Goal: Task Accomplishment & Management: Use online tool/utility

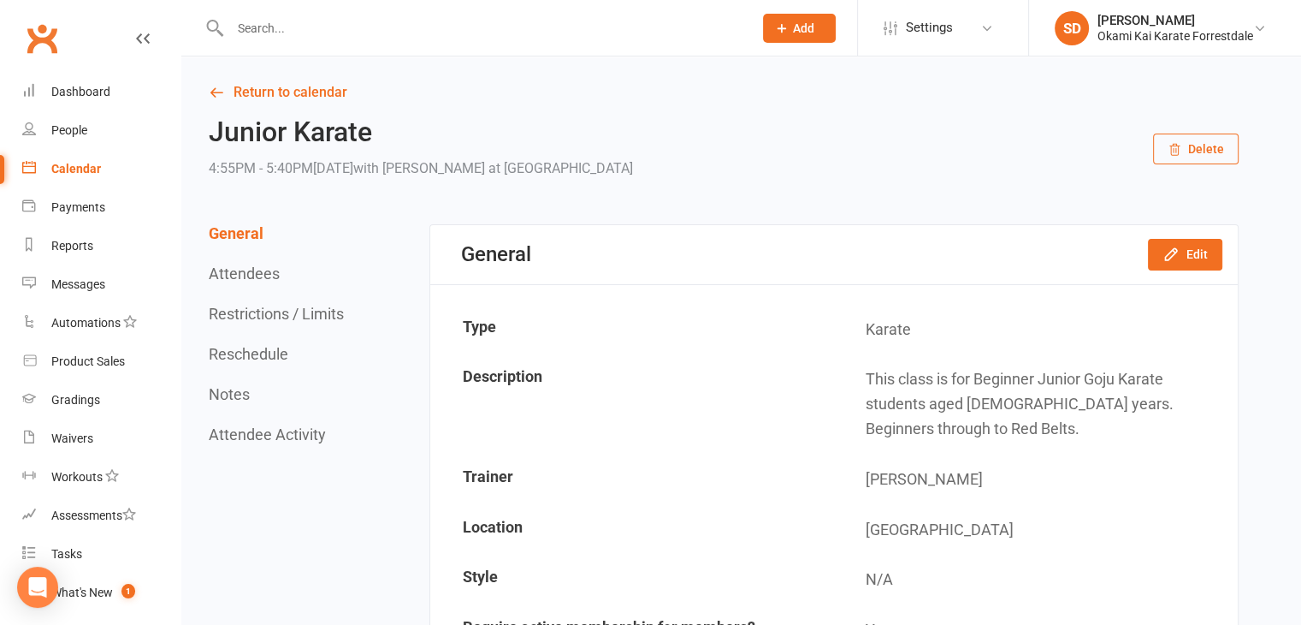
click at [576, 32] on input "text" at bounding box center [483, 28] width 516 height 24
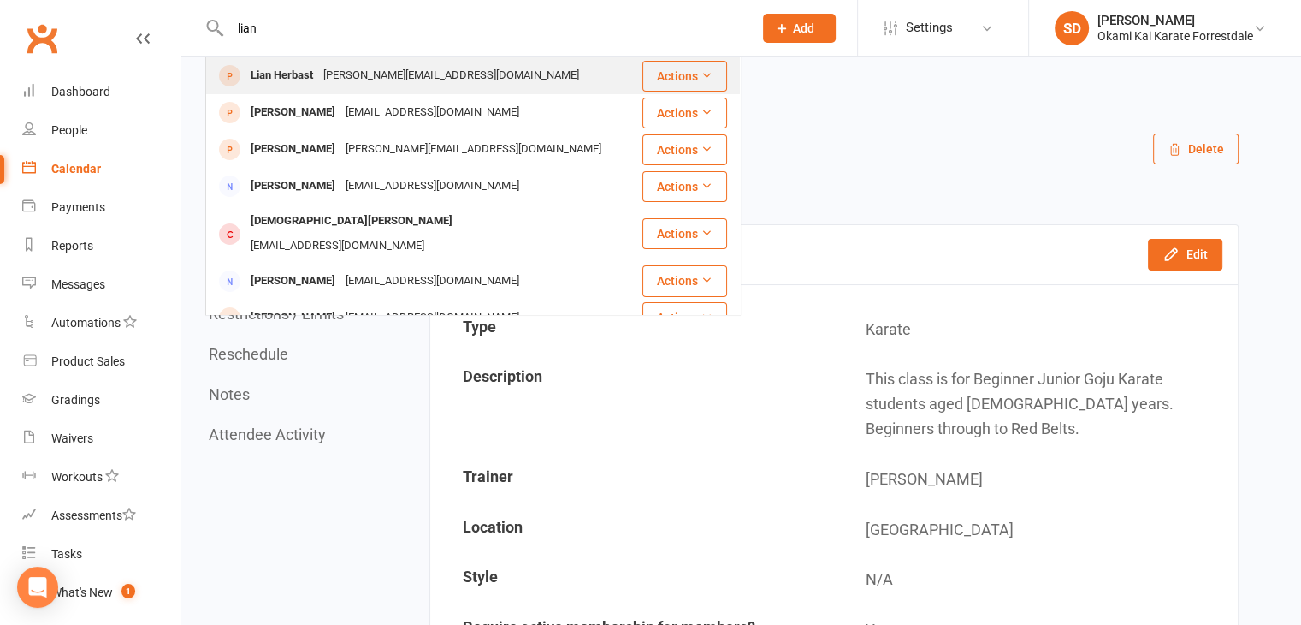
type input "lian"
click at [281, 70] on div "Lian Herbast" at bounding box center [282, 75] width 73 height 25
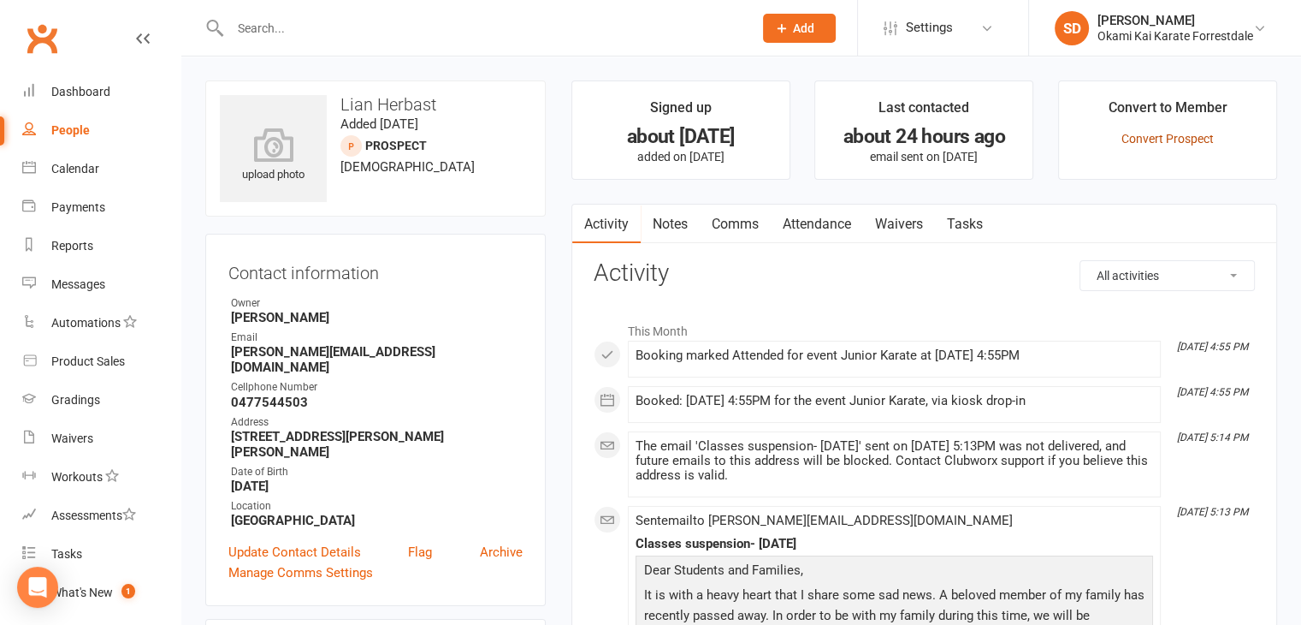
click at [1167, 138] on link "Convert Prospect" at bounding box center [1168, 139] width 92 height 14
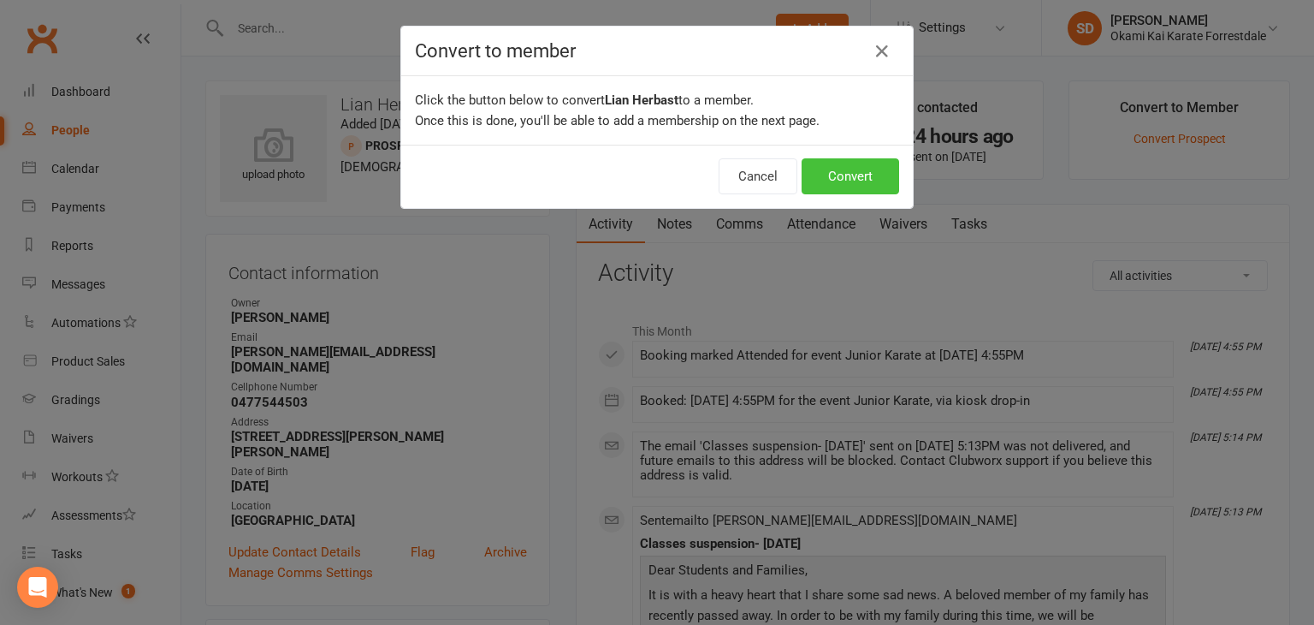
click at [856, 177] on button "Convert" at bounding box center [851, 176] width 98 height 36
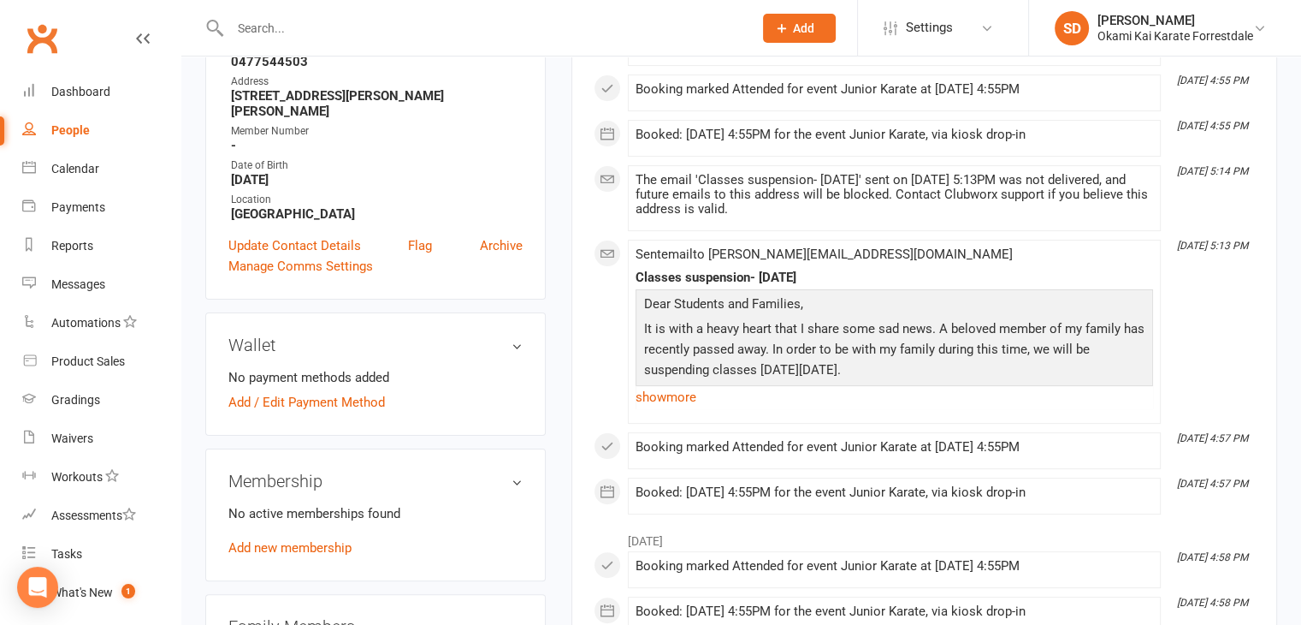
scroll to position [363, 0]
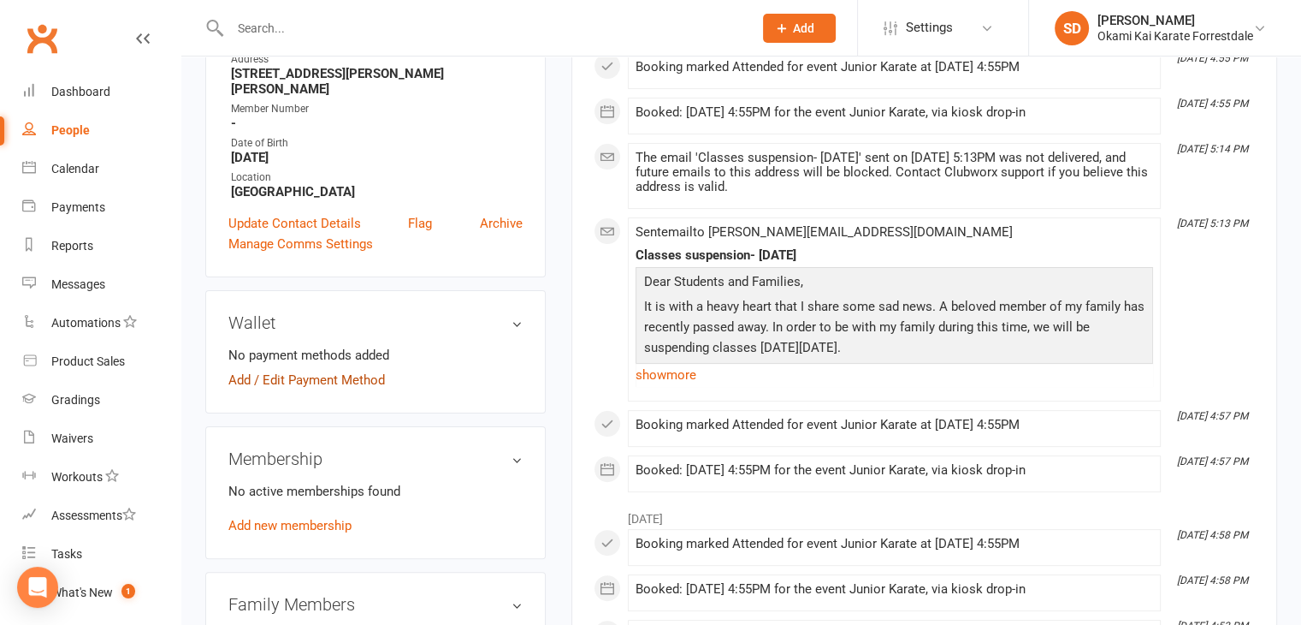
click at [337, 370] on link "Add / Edit Payment Method" at bounding box center [306, 380] width 157 height 21
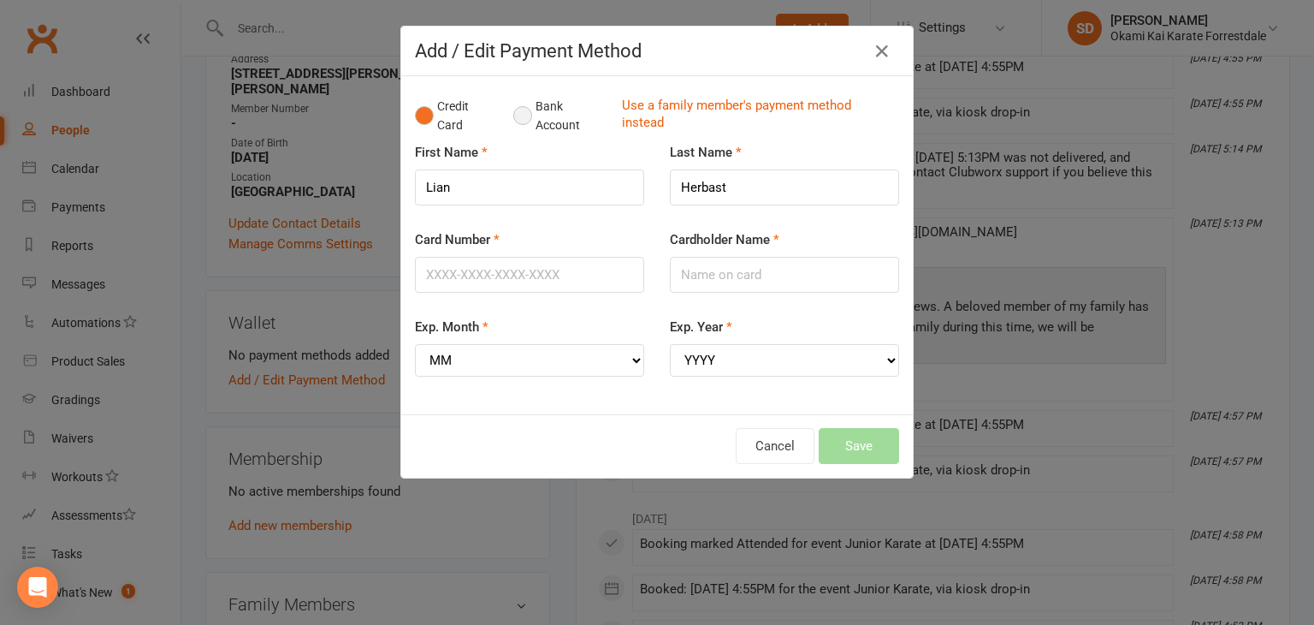
click at [516, 121] on button "Bank Account" at bounding box center [560, 116] width 95 height 52
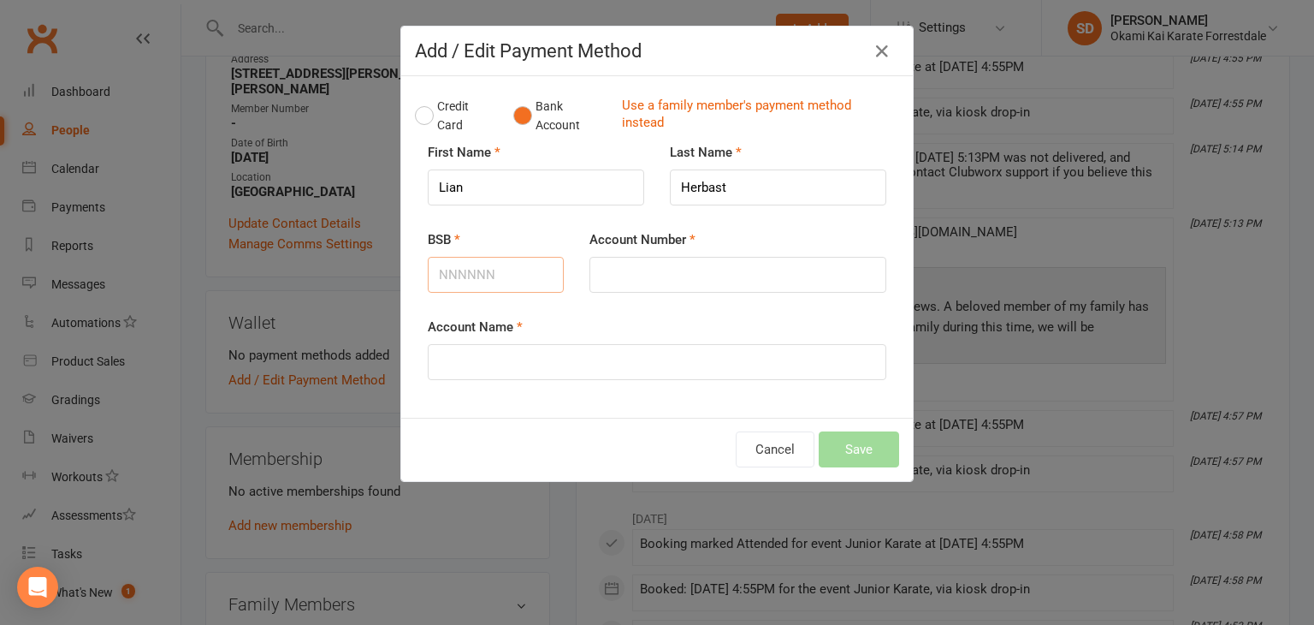
click at [517, 279] on input "BSB" at bounding box center [496, 275] width 136 height 36
type input "086138"
type input "728837487"
type input "Daniel Jacobus Herbst"
click at [867, 453] on button "Save" at bounding box center [859, 449] width 80 height 36
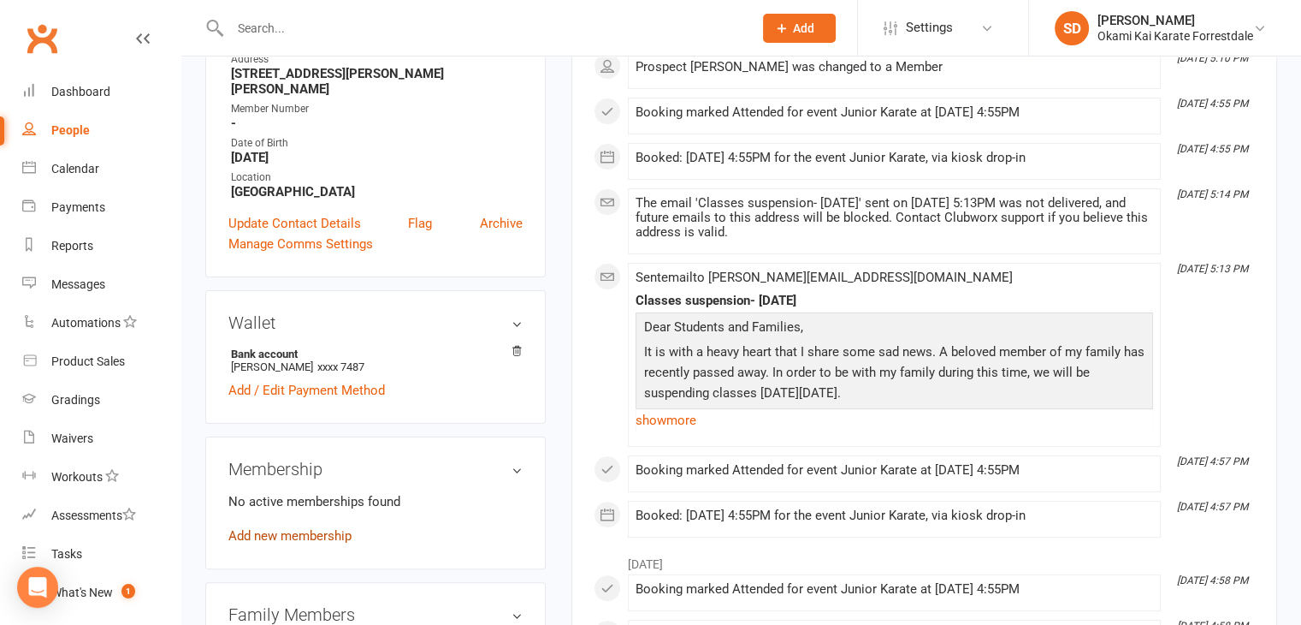
click at [304, 528] on link "Add new membership" at bounding box center [289, 535] width 123 height 15
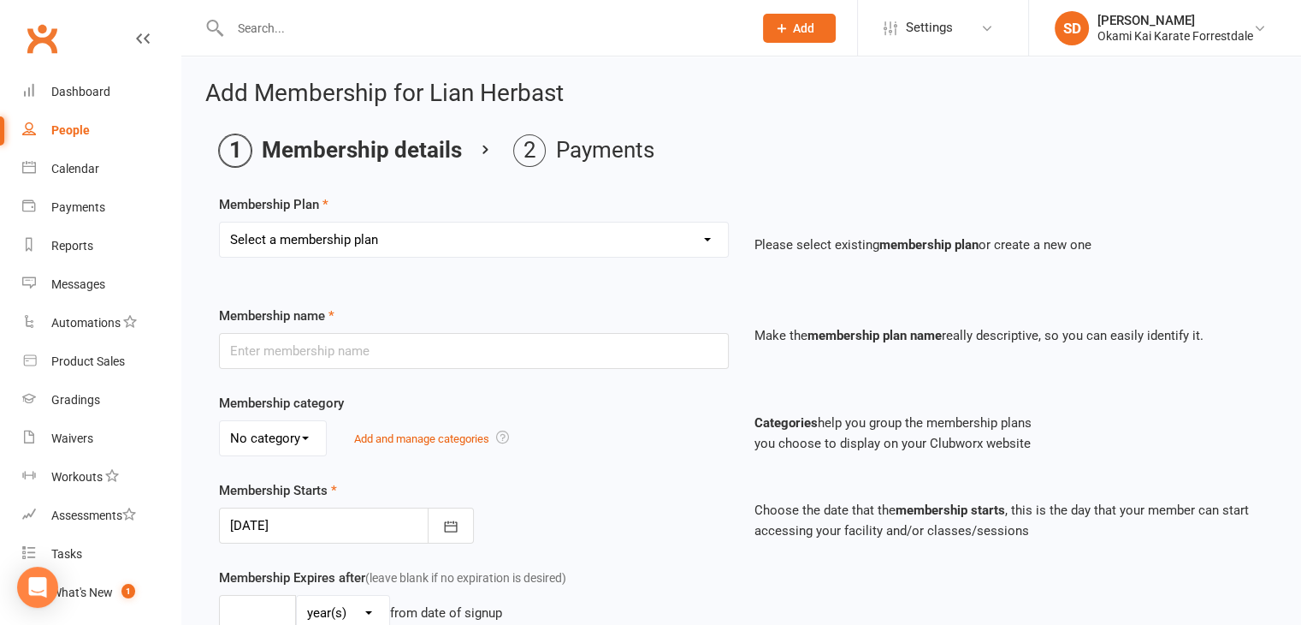
click at [707, 242] on select "Select a membership plan Create new Membership Plan Unlimited Training - fortni…" at bounding box center [474, 239] width 508 height 34
select select "17"
click at [220, 222] on select "Select a membership plan Create new Membership Plan Unlimited Training - fortni…" at bounding box center [474, 239] width 508 height 34
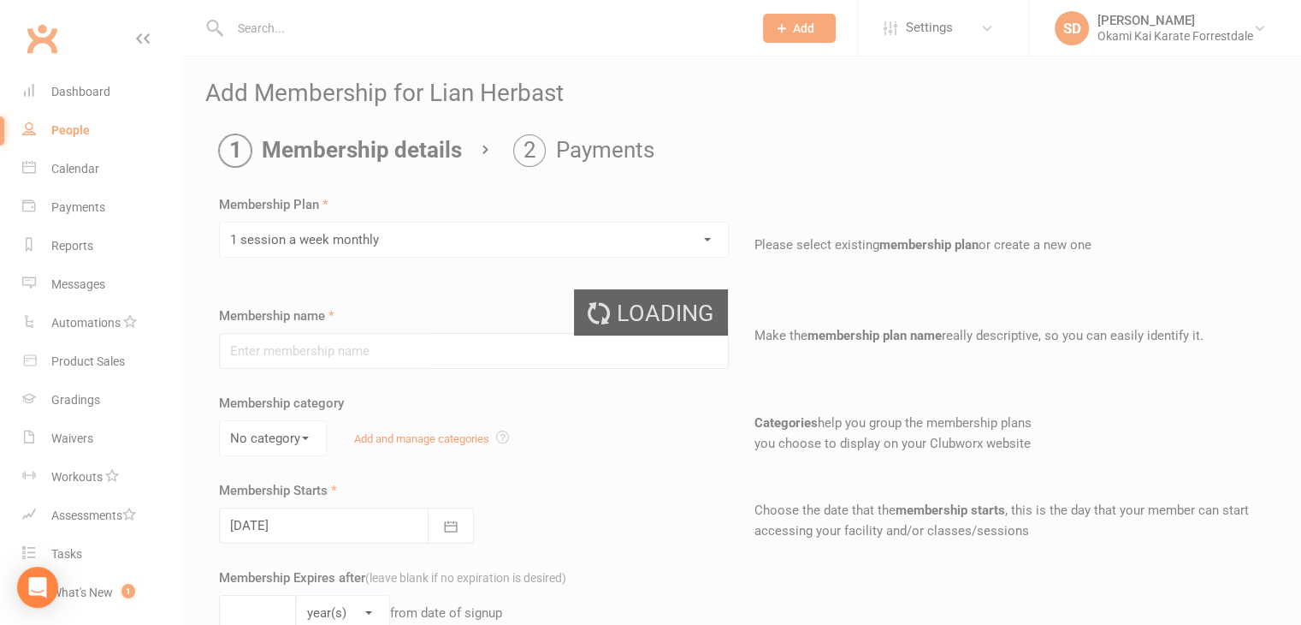
type input "1 session a week monthly"
type input "4"
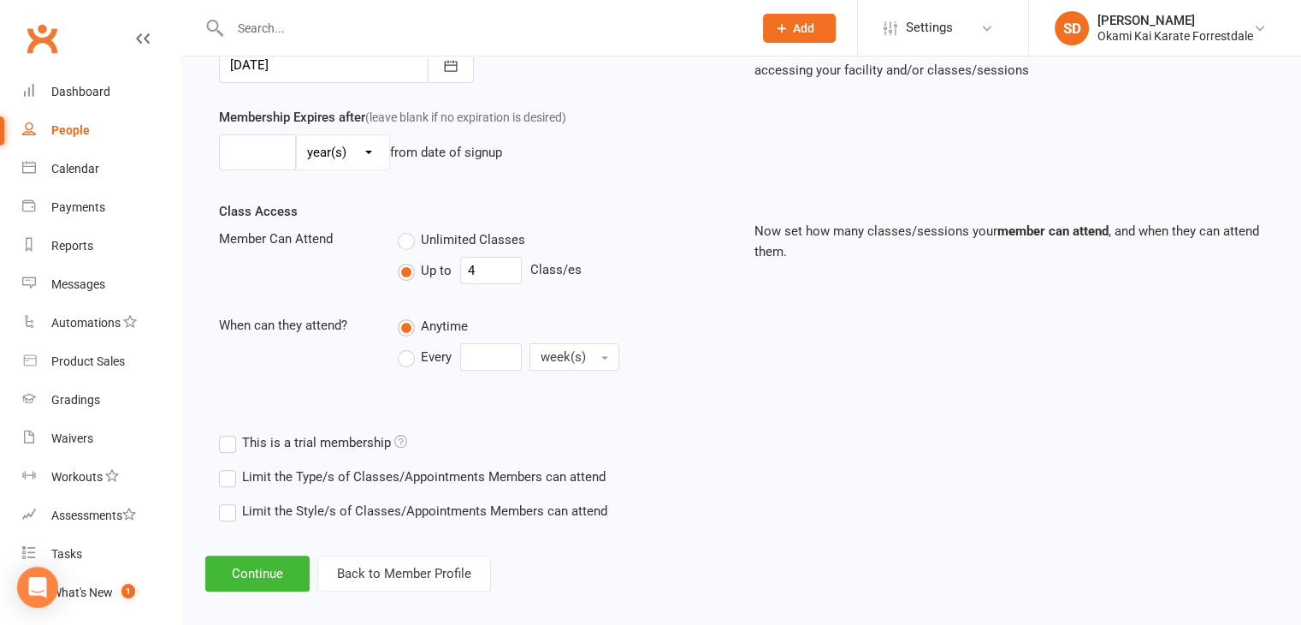
scroll to position [472, 0]
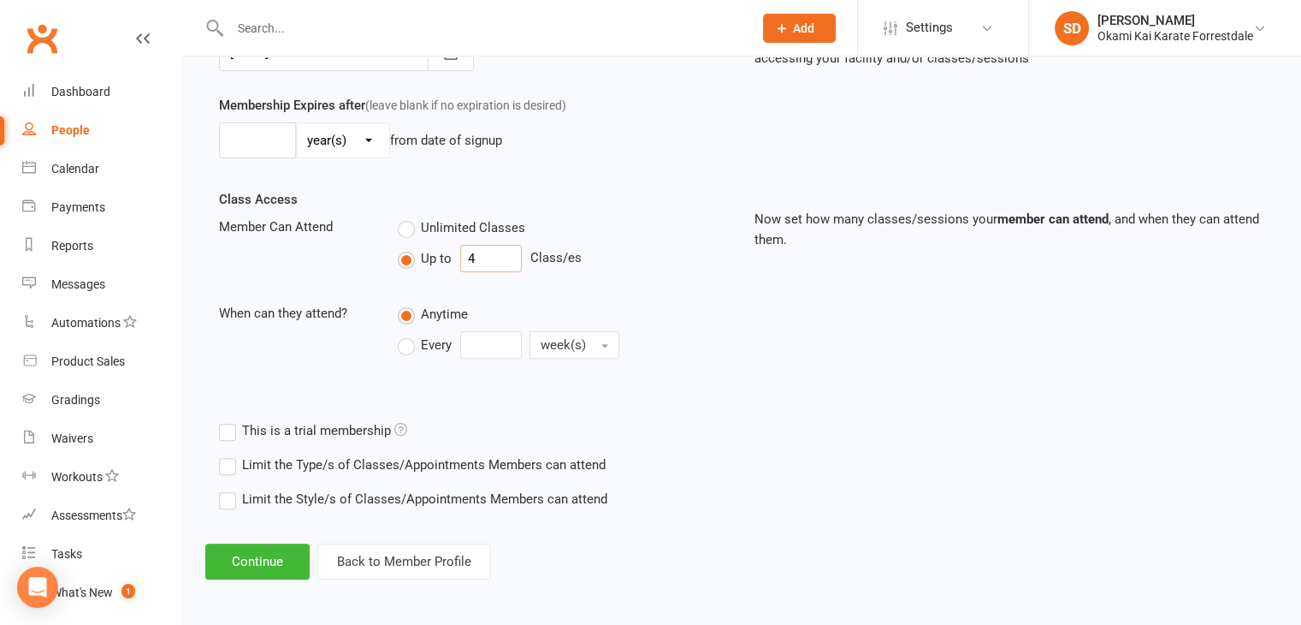
click at [491, 255] on input "4" at bounding box center [491, 258] width 62 height 27
type input "6"
click at [256, 561] on button "Continue" at bounding box center [257, 561] width 104 height 36
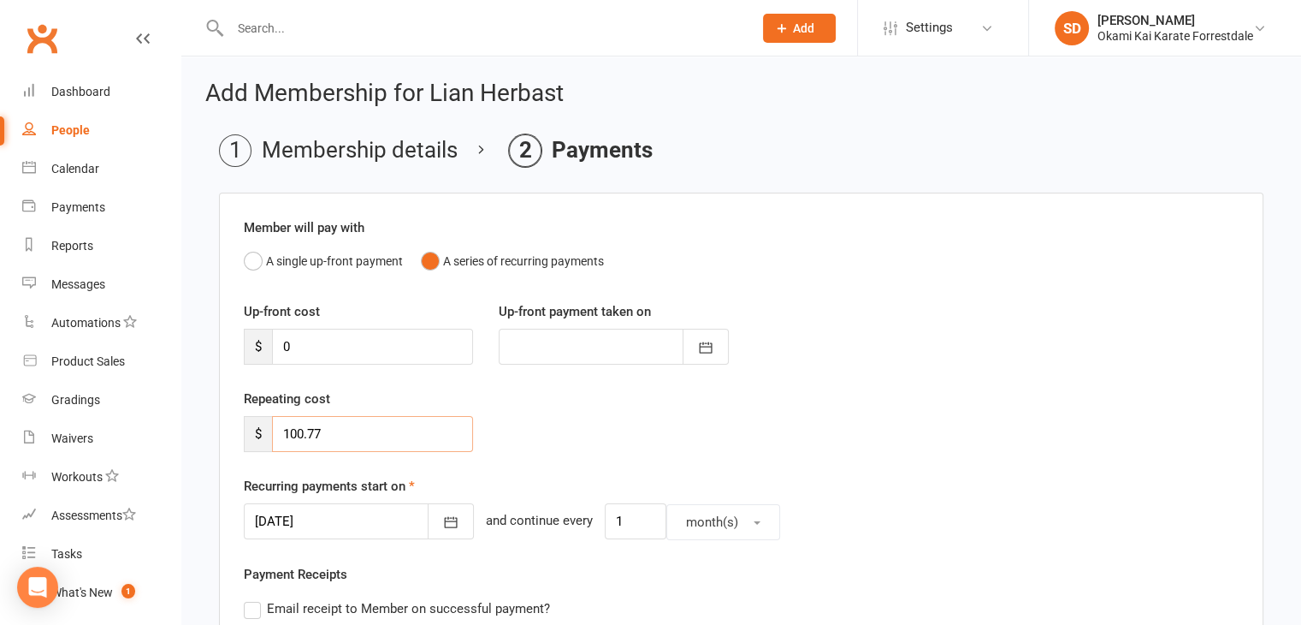
click at [395, 439] on input "100.77" at bounding box center [372, 434] width 201 height 36
type input "1"
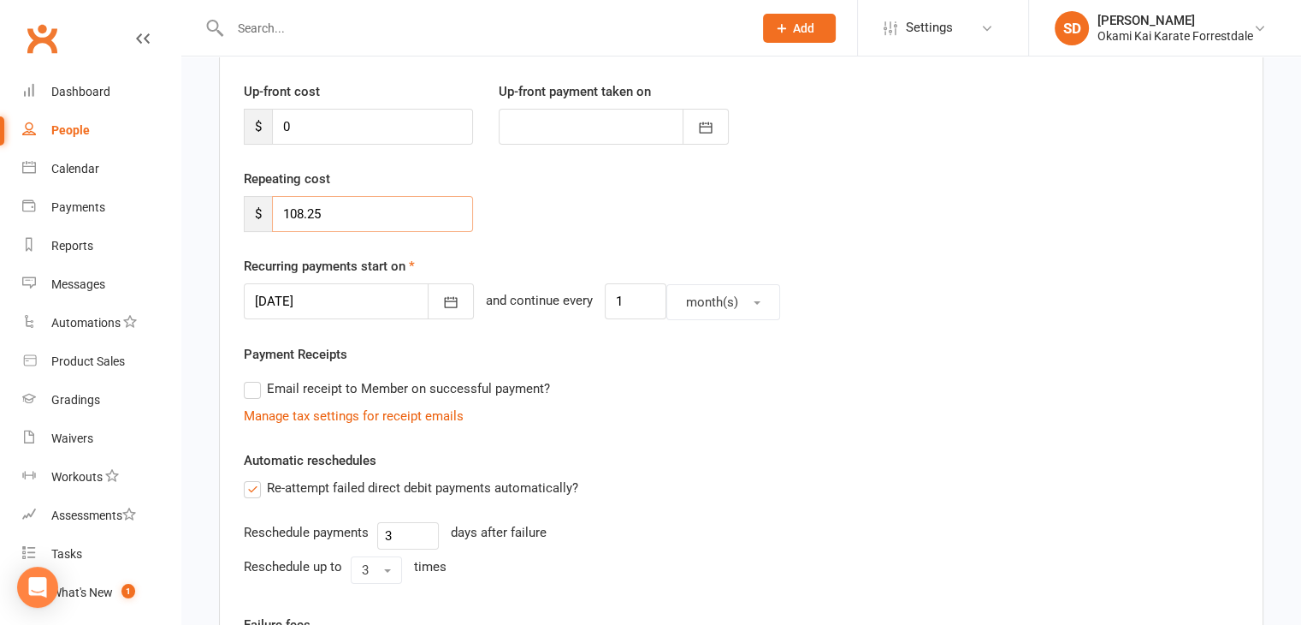
scroll to position [240, 0]
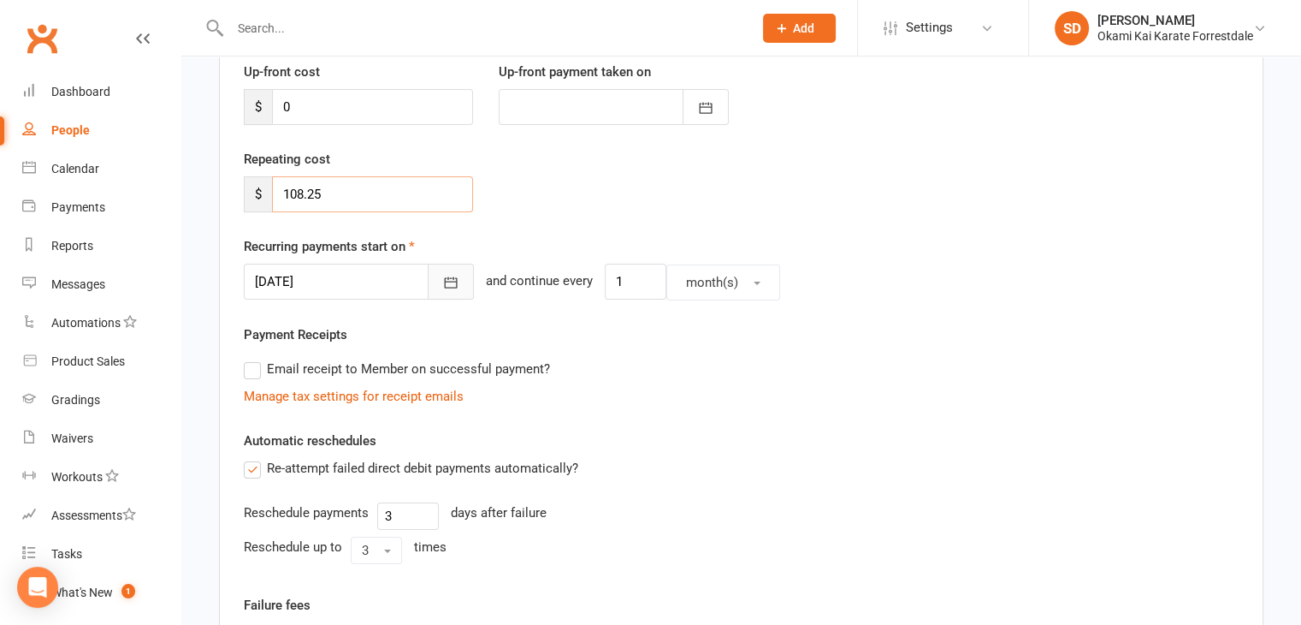
type input "108.25"
click at [442, 275] on icon "button" at bounding box center [450, 282] width 17 height 17
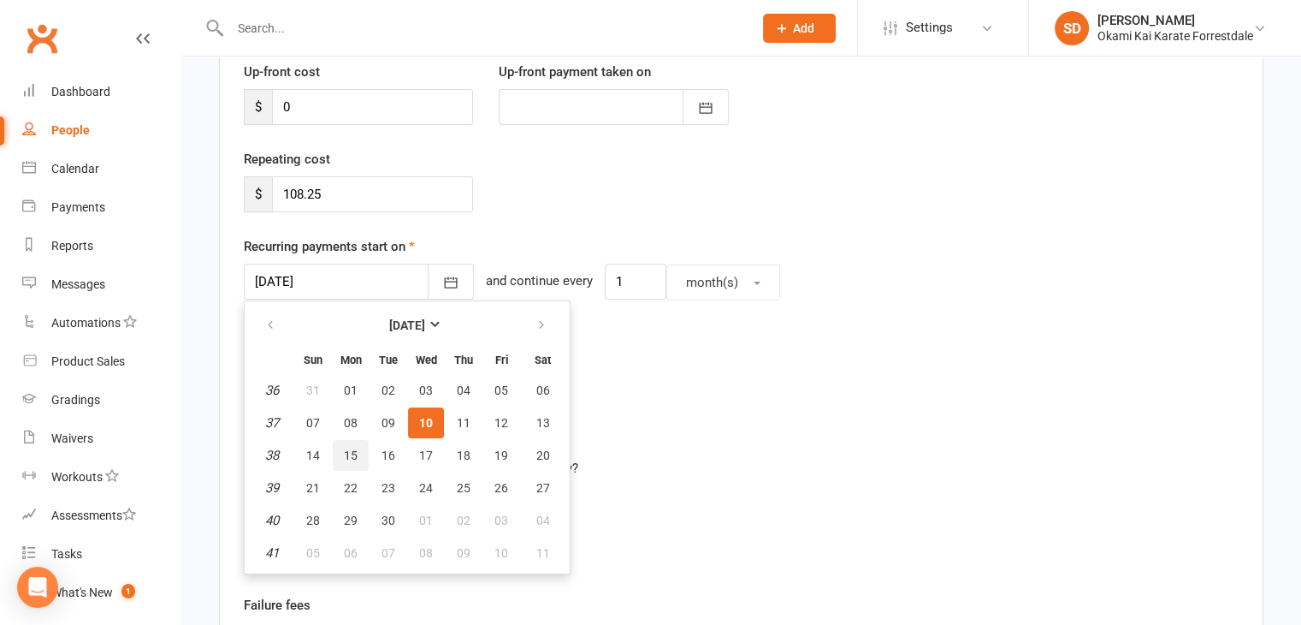
click at [353, 451] on span "15" at bounding box center [351, 455] width 14 height 14
type input "15 Sep 2025"
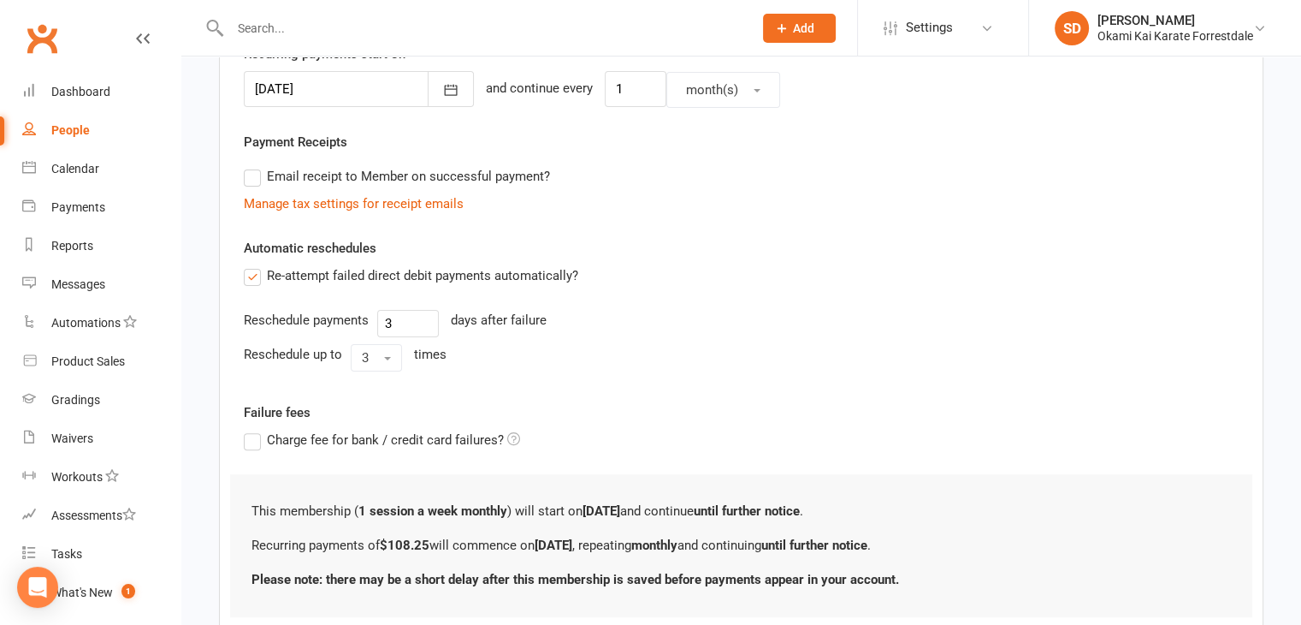
scroll to position [548, 0]
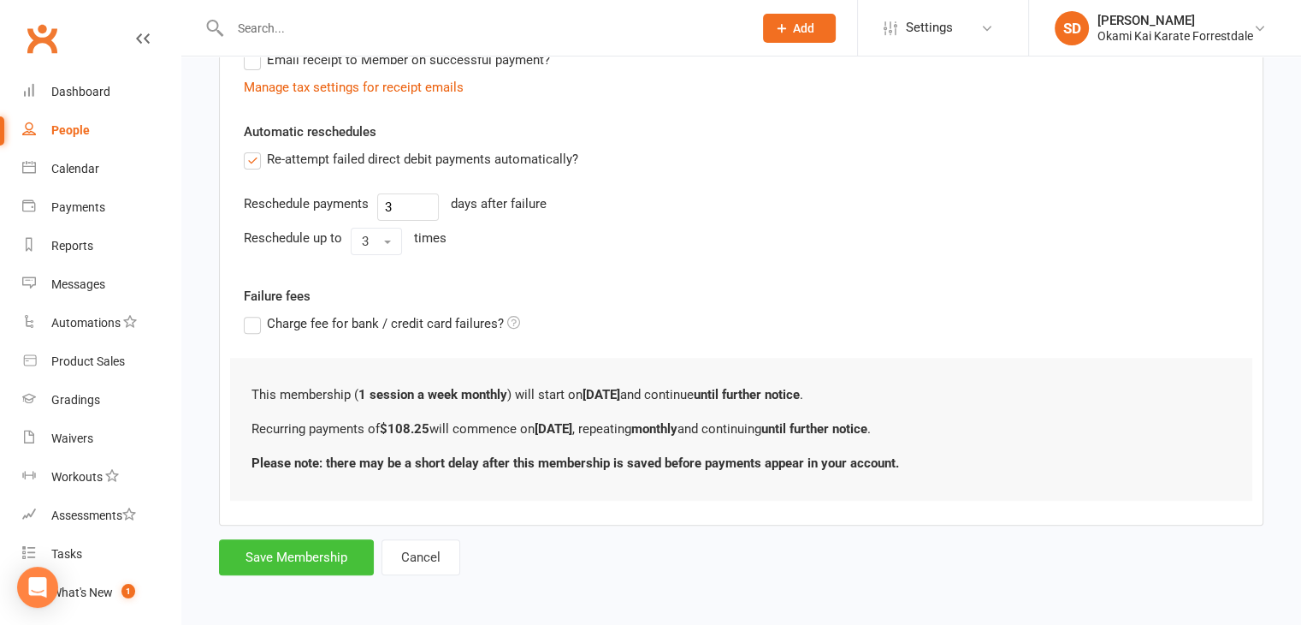
click at [315, 552] on button "Save Membership" at bounding box center [296, 557] width 155 height 36
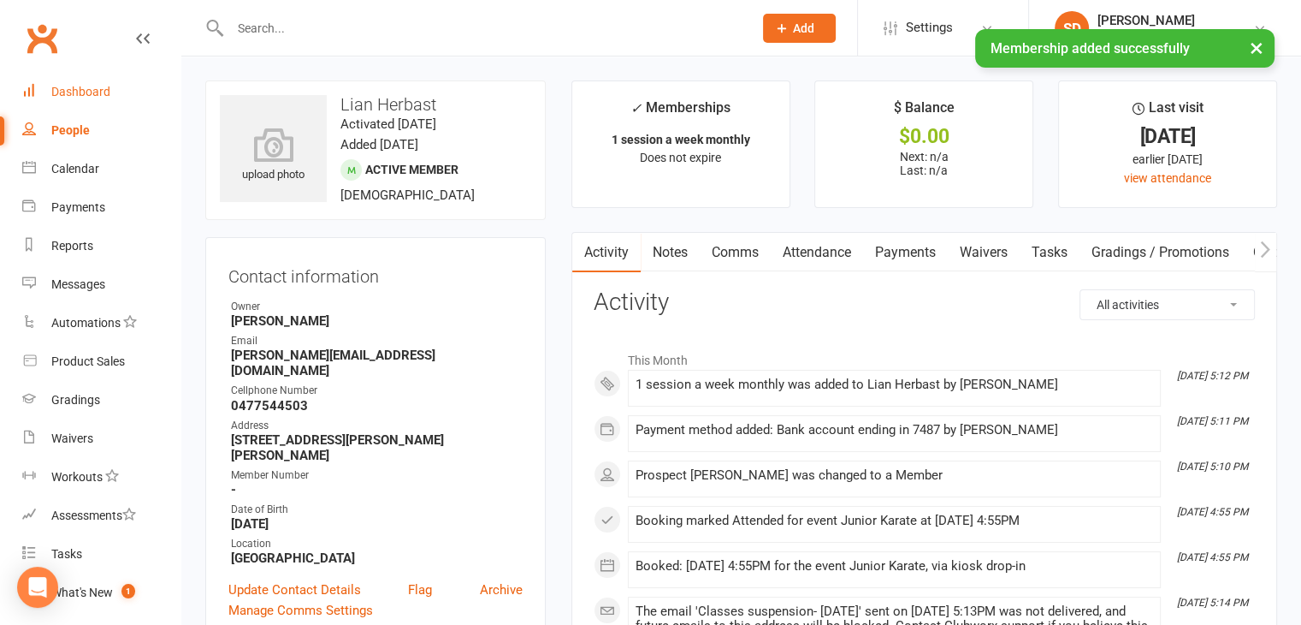
click at [88, 92] on div "Dashboard" at bounding box center [80, 92] width 59 height 14
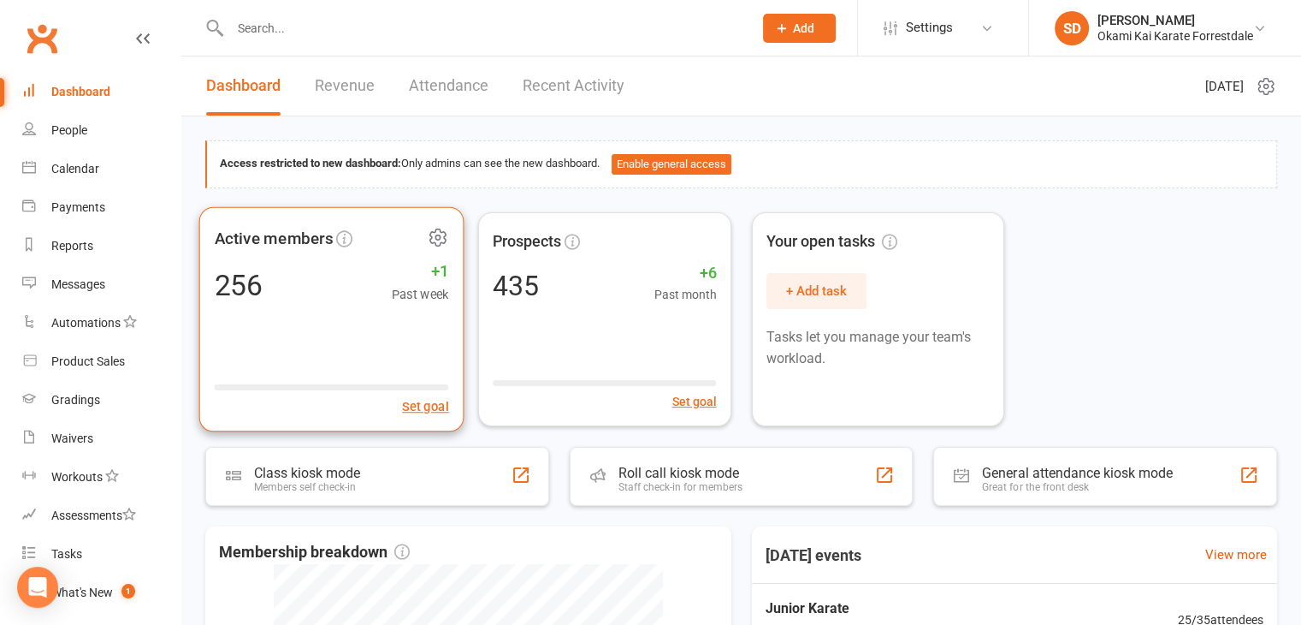
click at [441, 228] on icon at bounding box center [438, 236] width 21 height 21
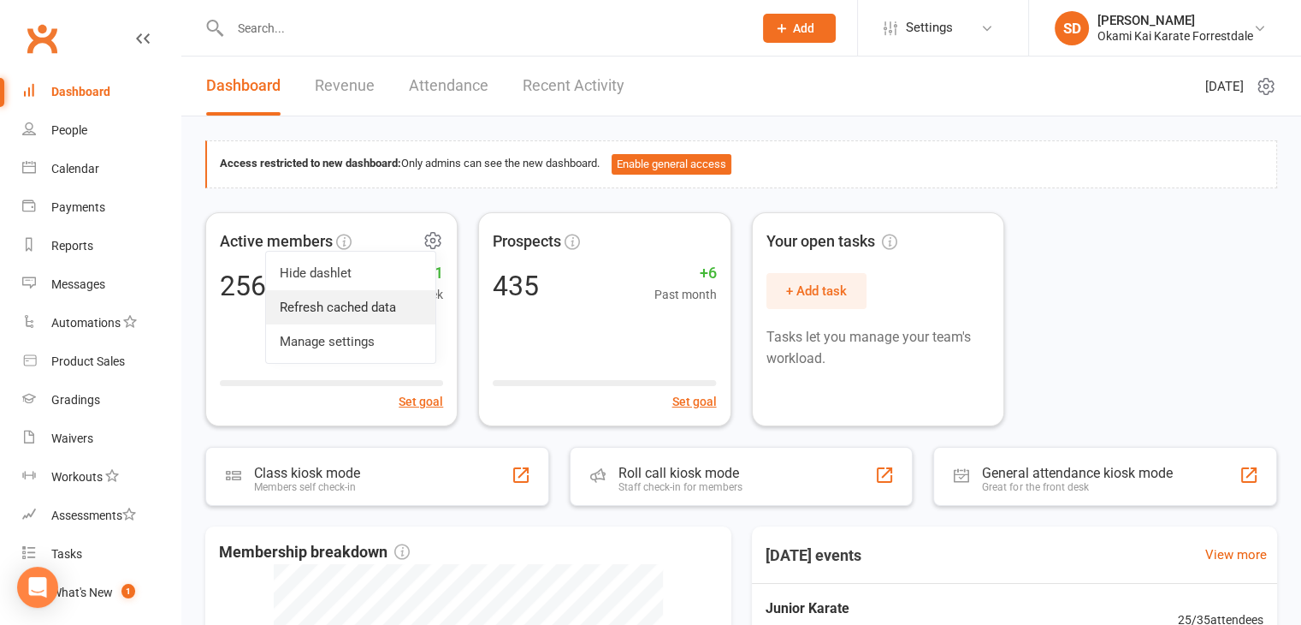
click at [341, 307] on link "Refresh cached data" at bounding box center [350, 307] width 169 height 34
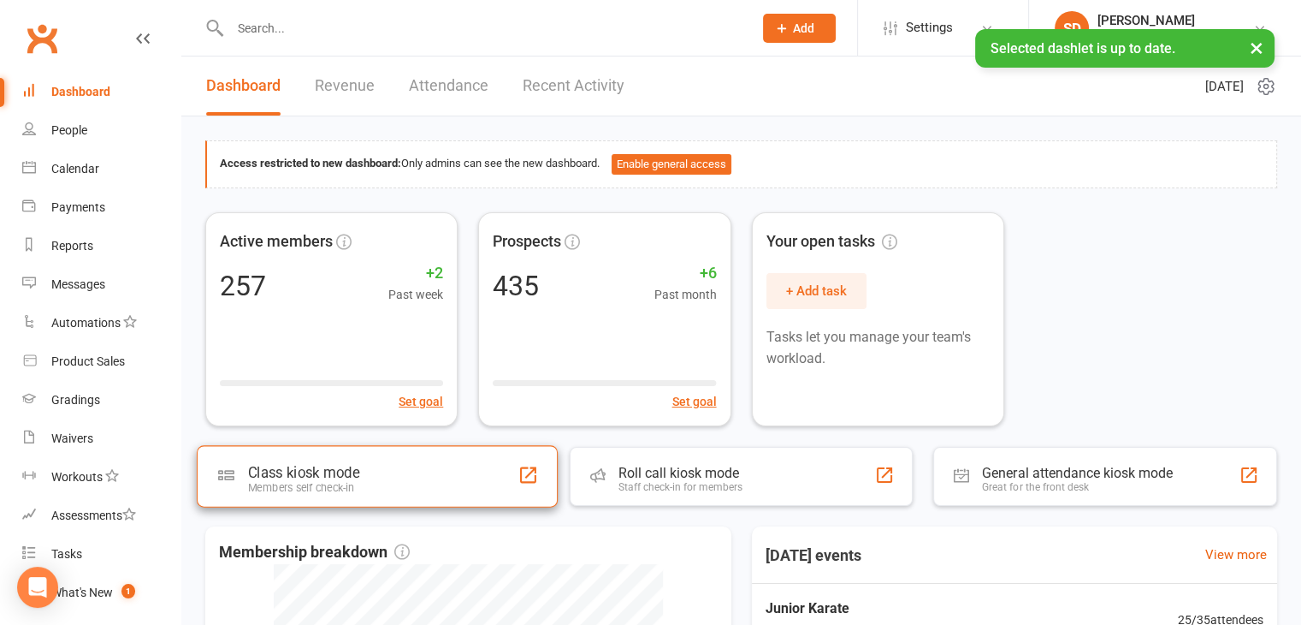
click at [396, 469] on div "Class kiosk mode Members self check-in" at bounding box center [377, 476] width 361 height 62
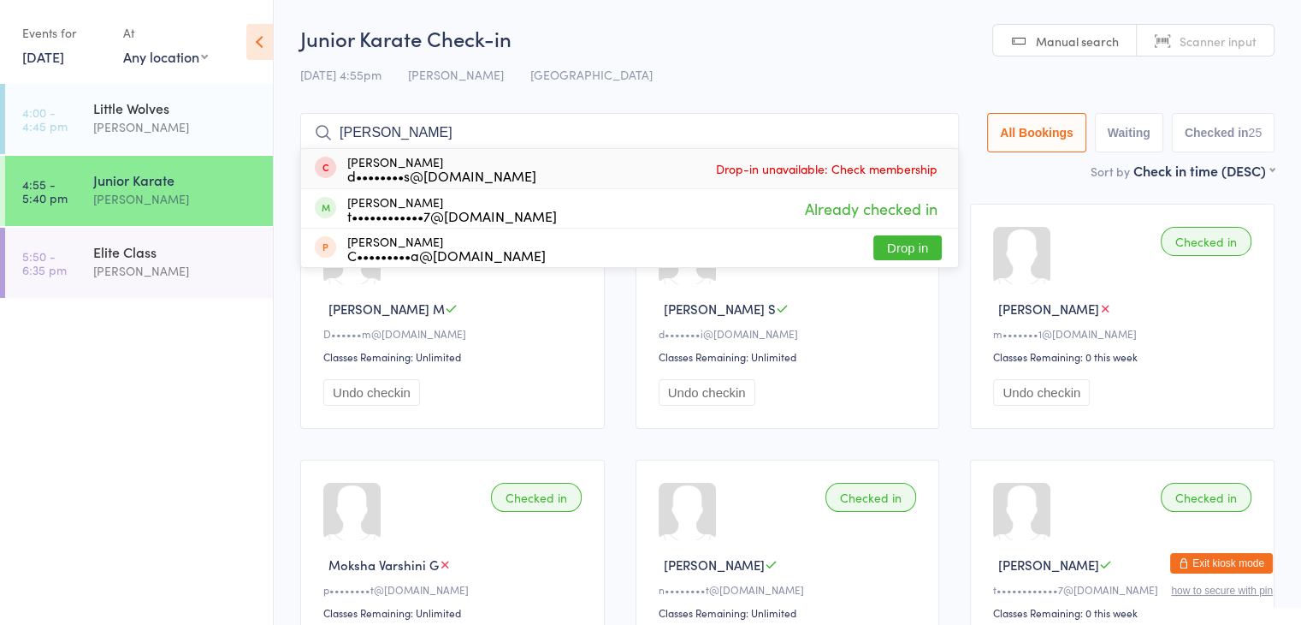
type input "[PERSON_NAME]"
click at [933, 132] on input "[PERSON_NAME]" at bounding box center [629, 132] width 659 height 39
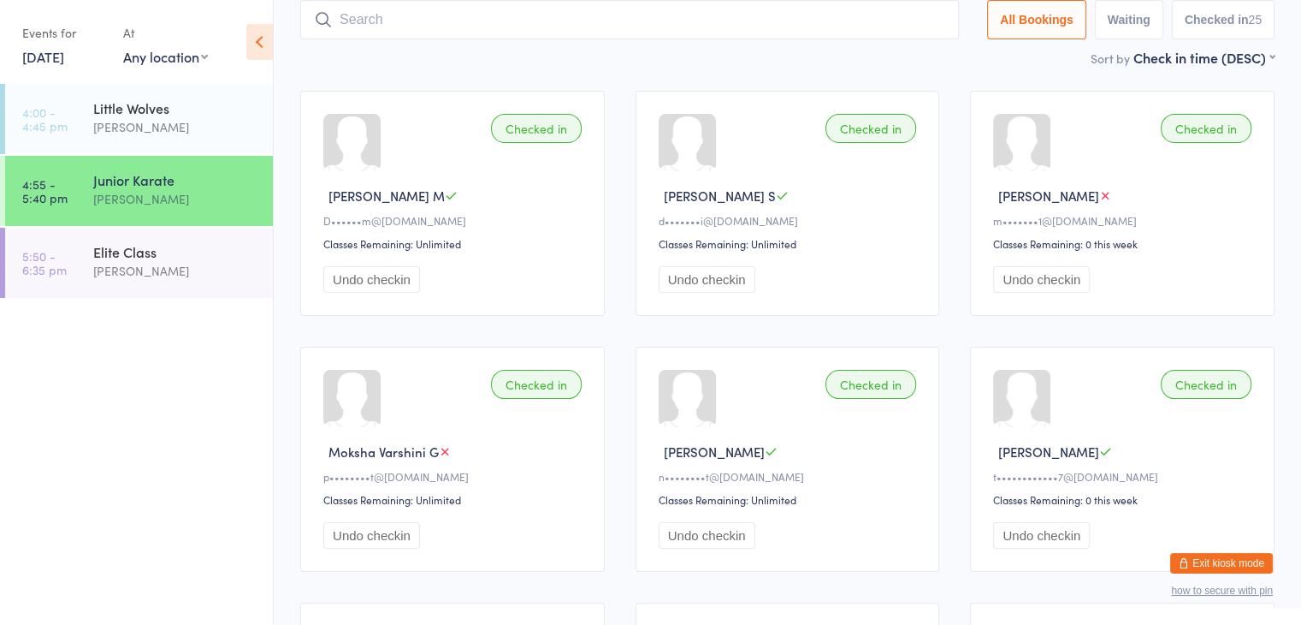
scroll to position [103, 0]
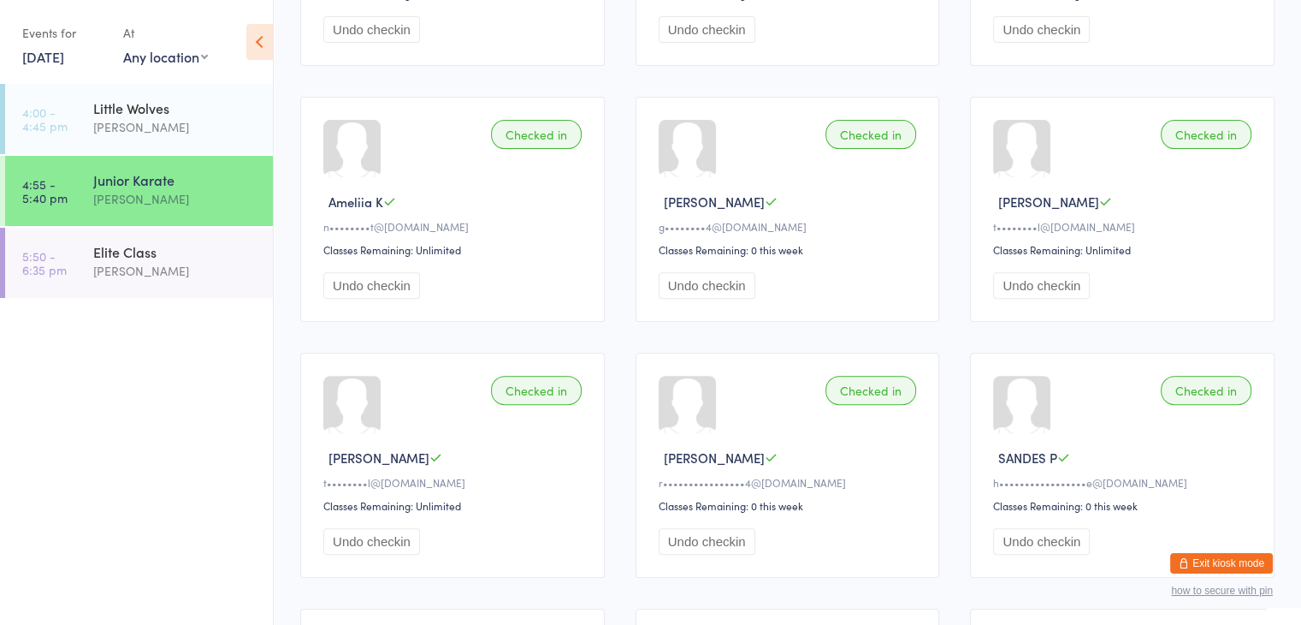
scroll to position [619, 0]
click at [128, 267] on div "[PERSON_NAME]" at bounding box center [175, 271] width 165 height 20
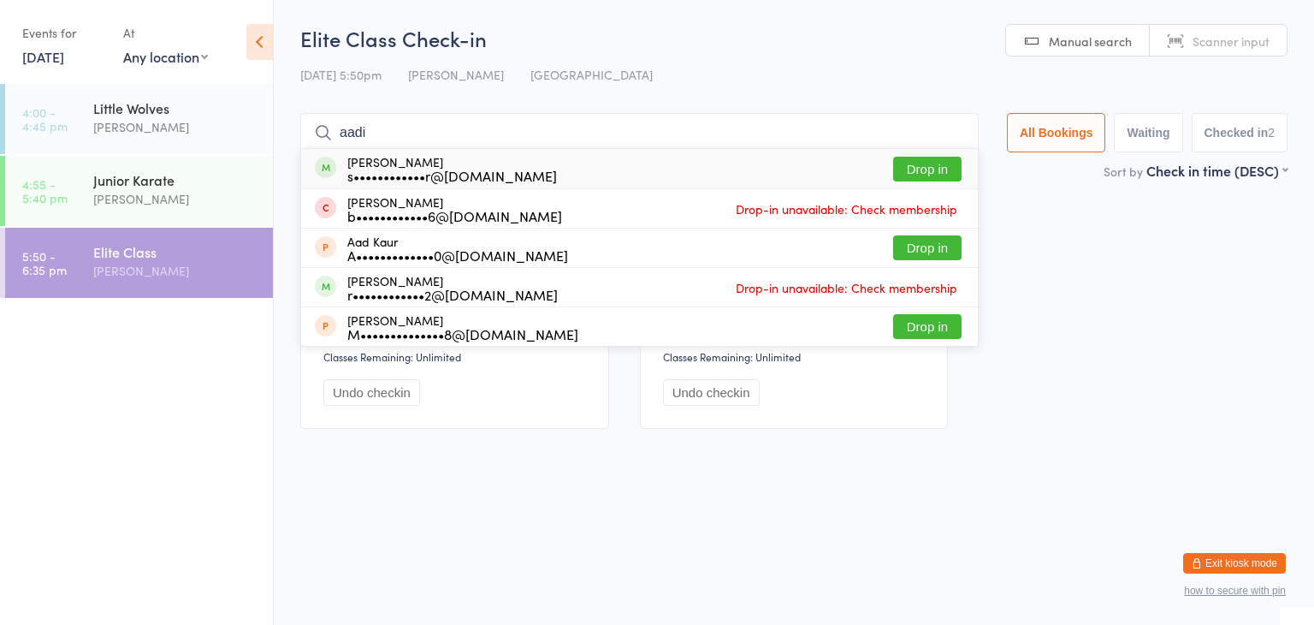
type input "aadi"
click at [912, 175] on button "Drop in" at bounding box center [927, 169] width 68 height 25
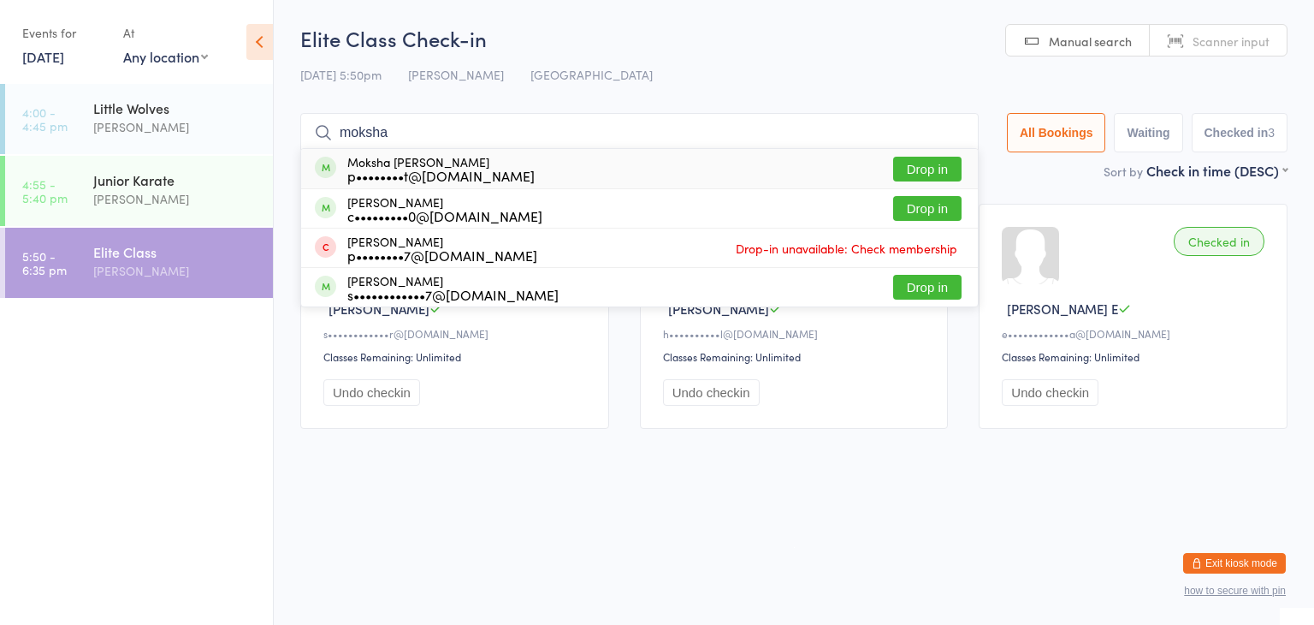
type input "moksha"
click at [910, 166] on button "Drop in" at bounding box center [927, 169] width 68 height 25
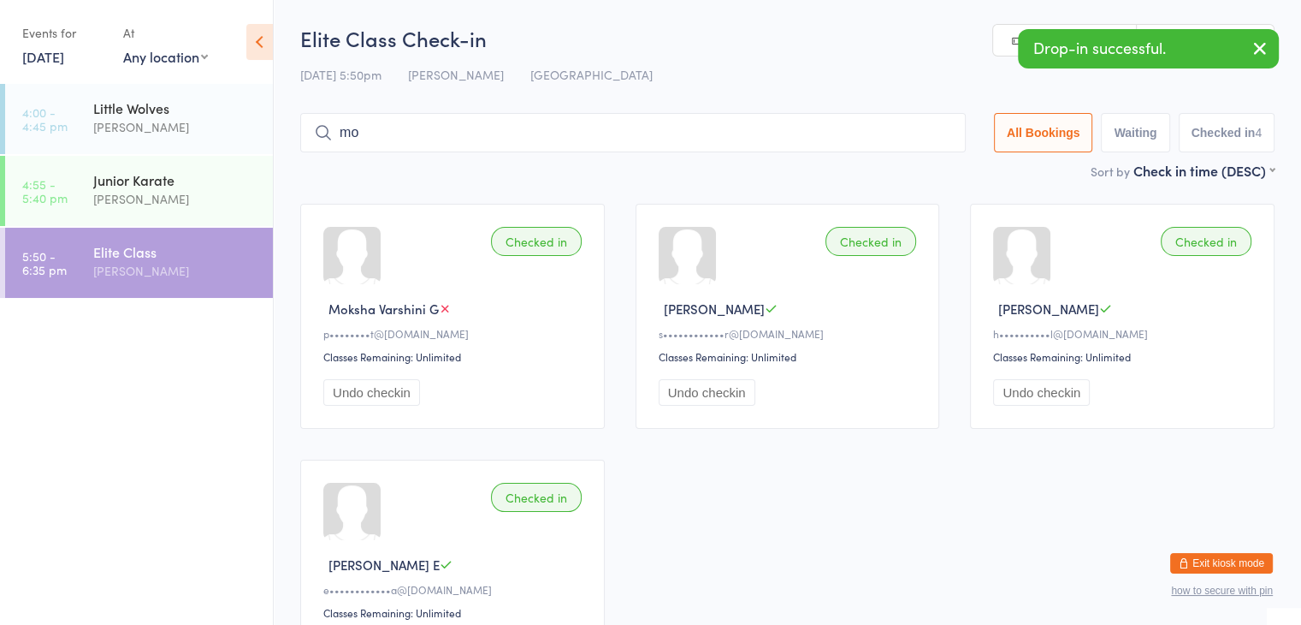
type input "m"
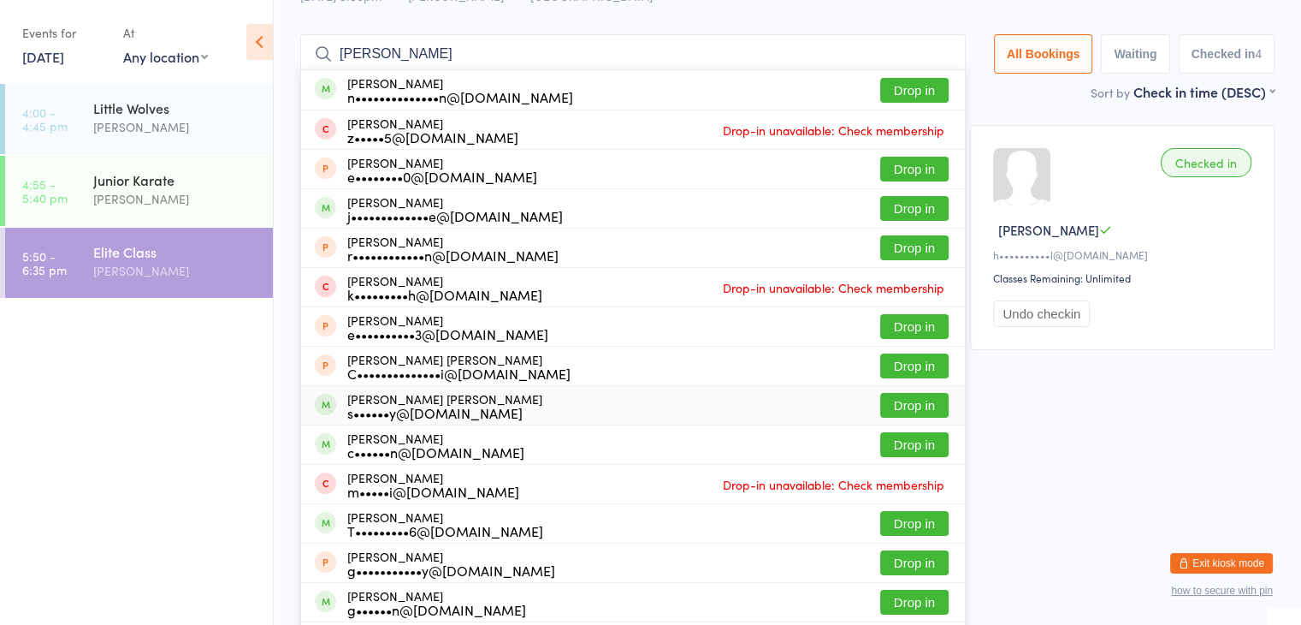
scroll to position [76, 0]
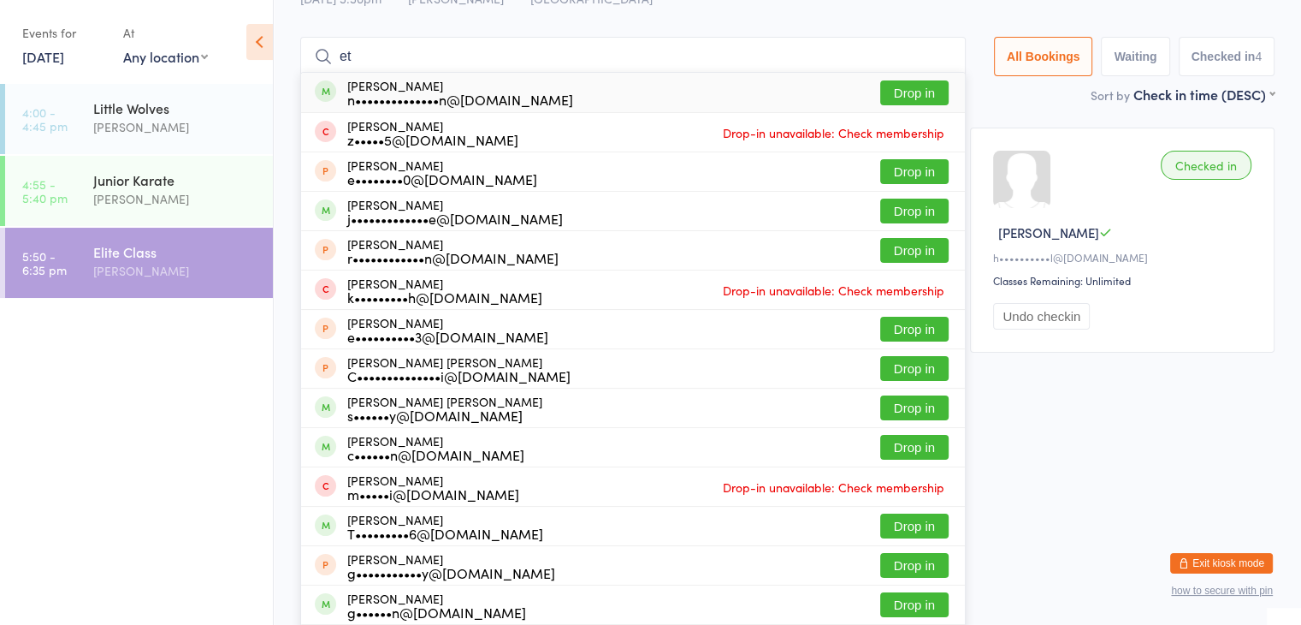
type input "e"
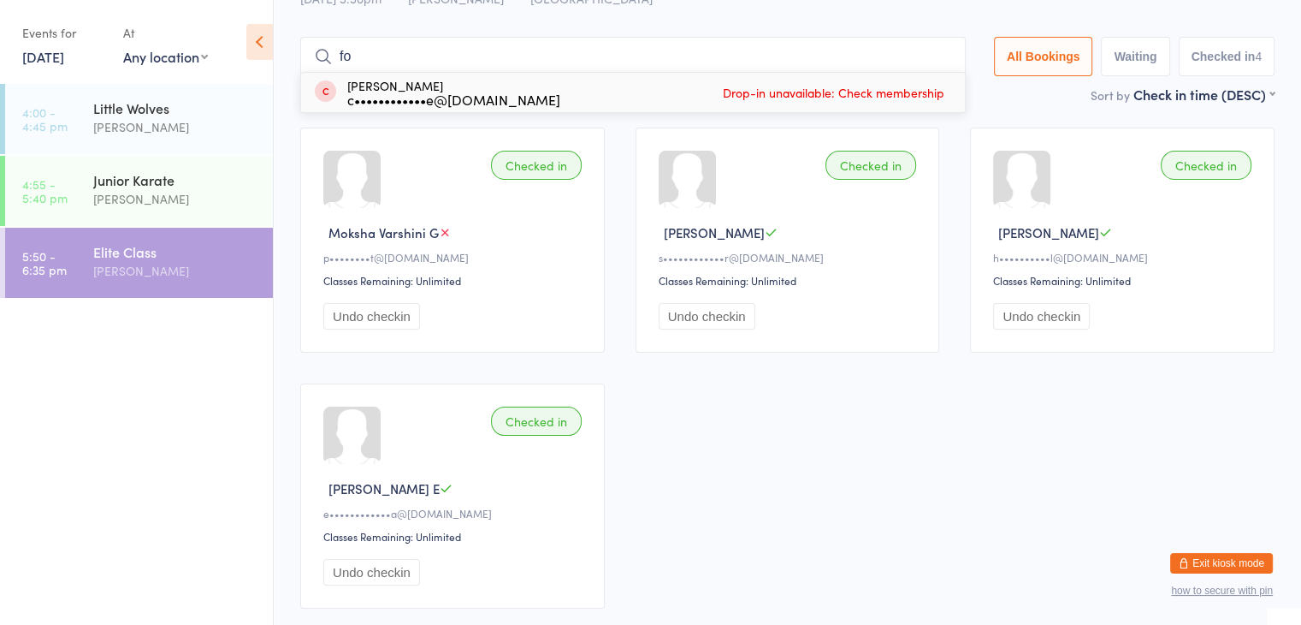
type input "f"
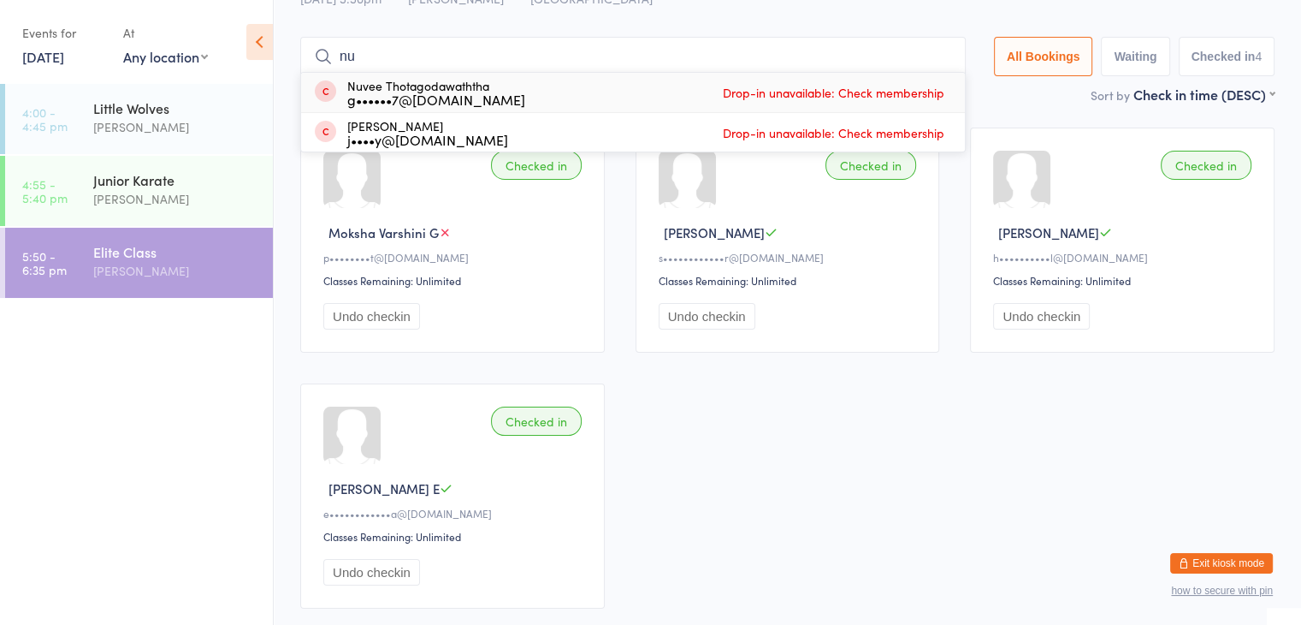
type input "n"
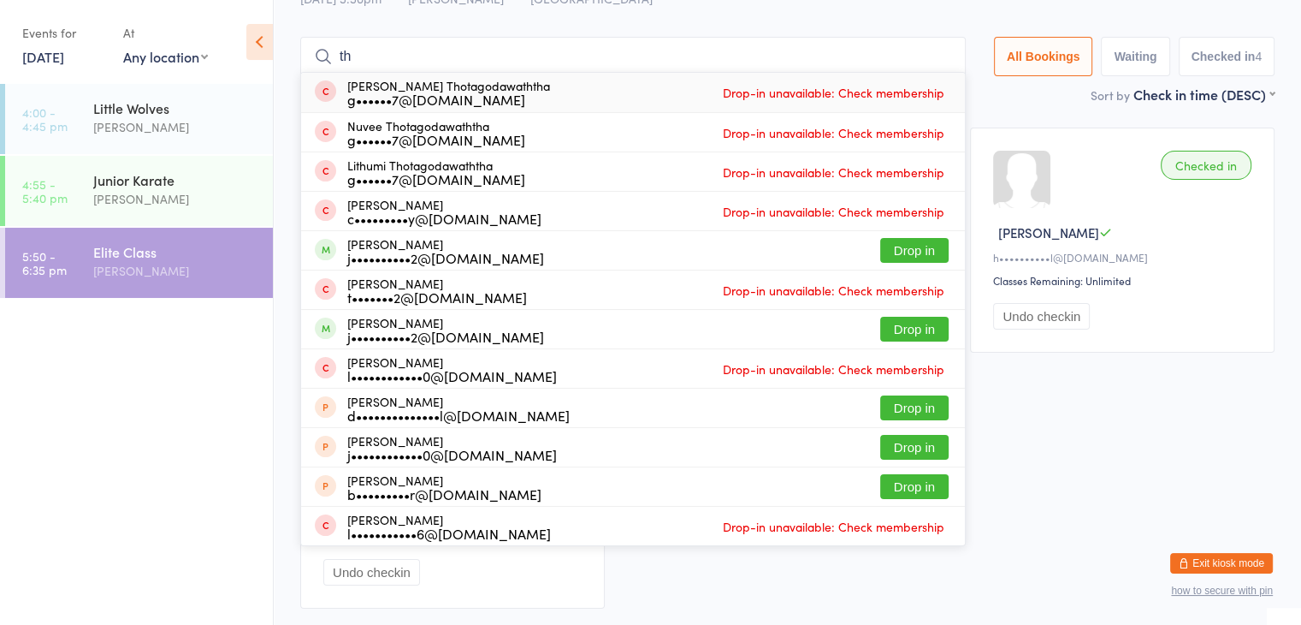
type input "t"
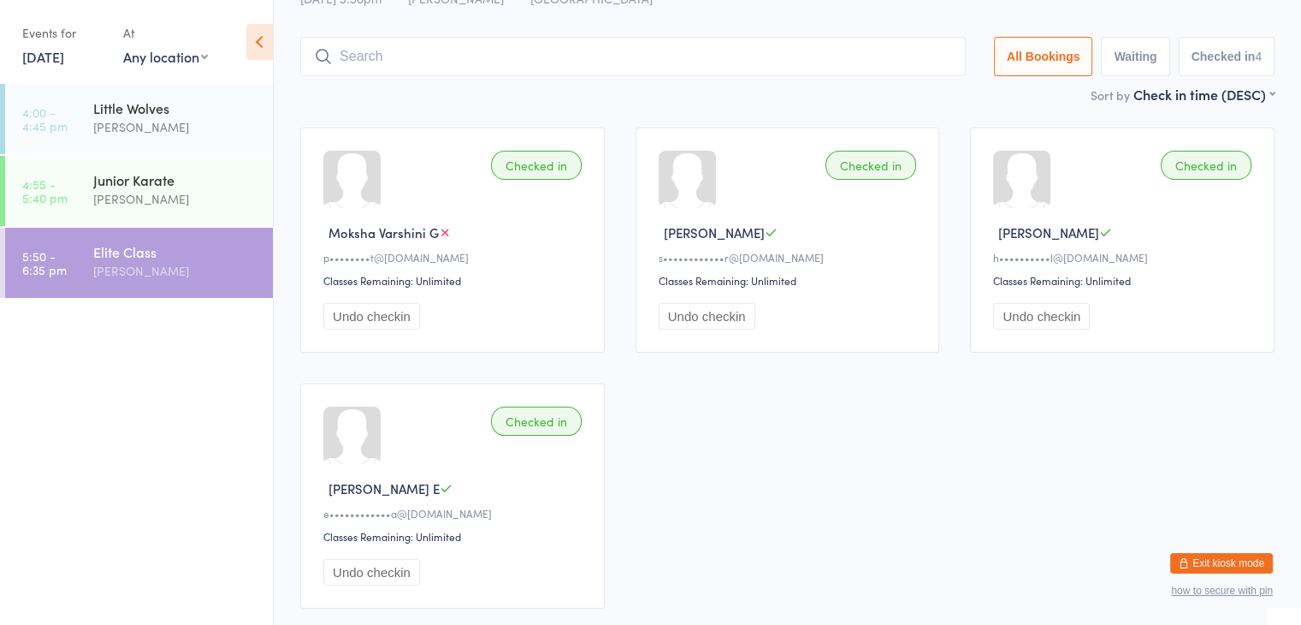
click at [1129, 418] on div "Checked in Moksha Varshini G p••••••••t@[DOMAIN_NAME] Classes Remaining: Unlimi…" at bounding box center [787, 368] width 1005 height 512
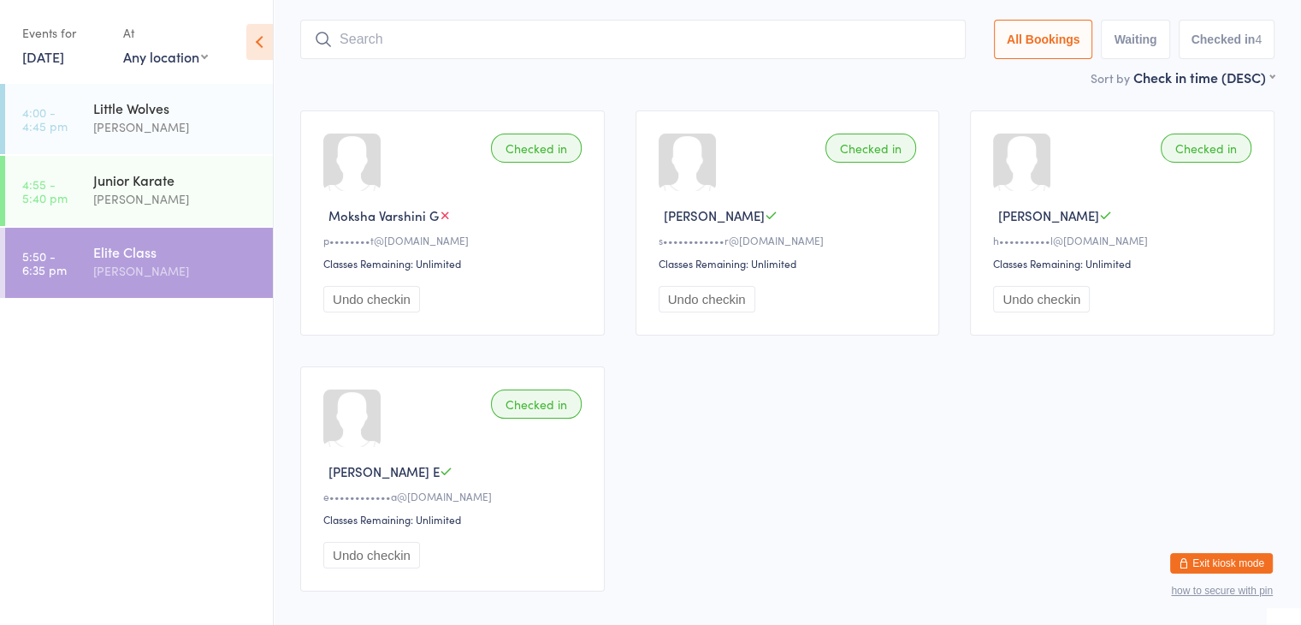
scroll to position [98, 0]
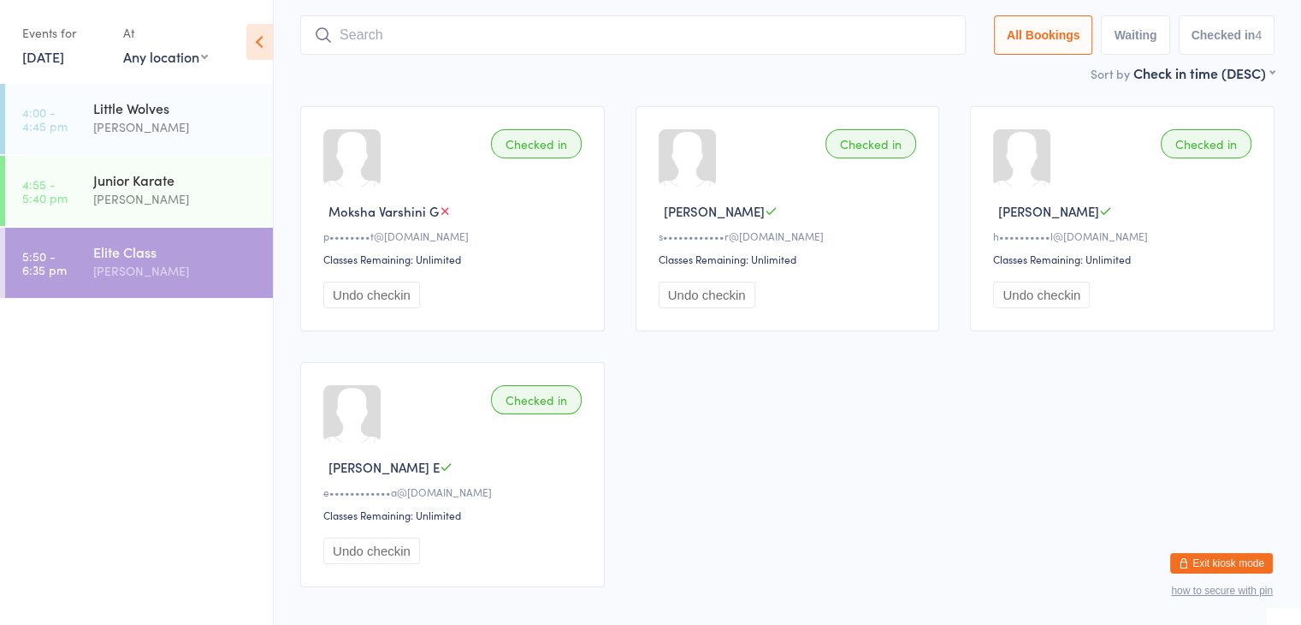
click at [349, 550] on button "Undo checkin" at bounding box center [371, 550] width 97 height 27
